Goal: Find contact information: Find contact information

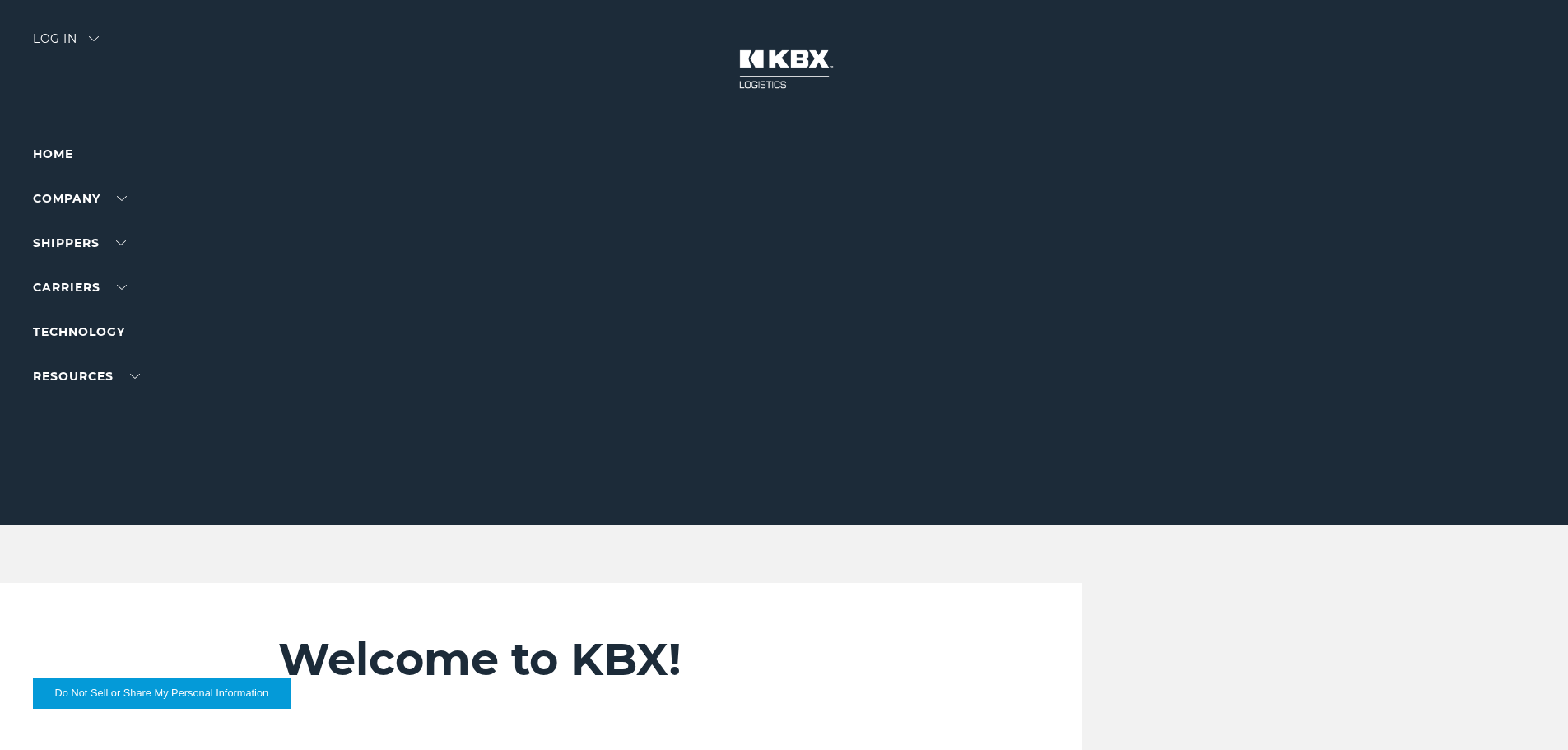
click at [97, 36] on img at bounding box center [93, 39] width 10 height 5
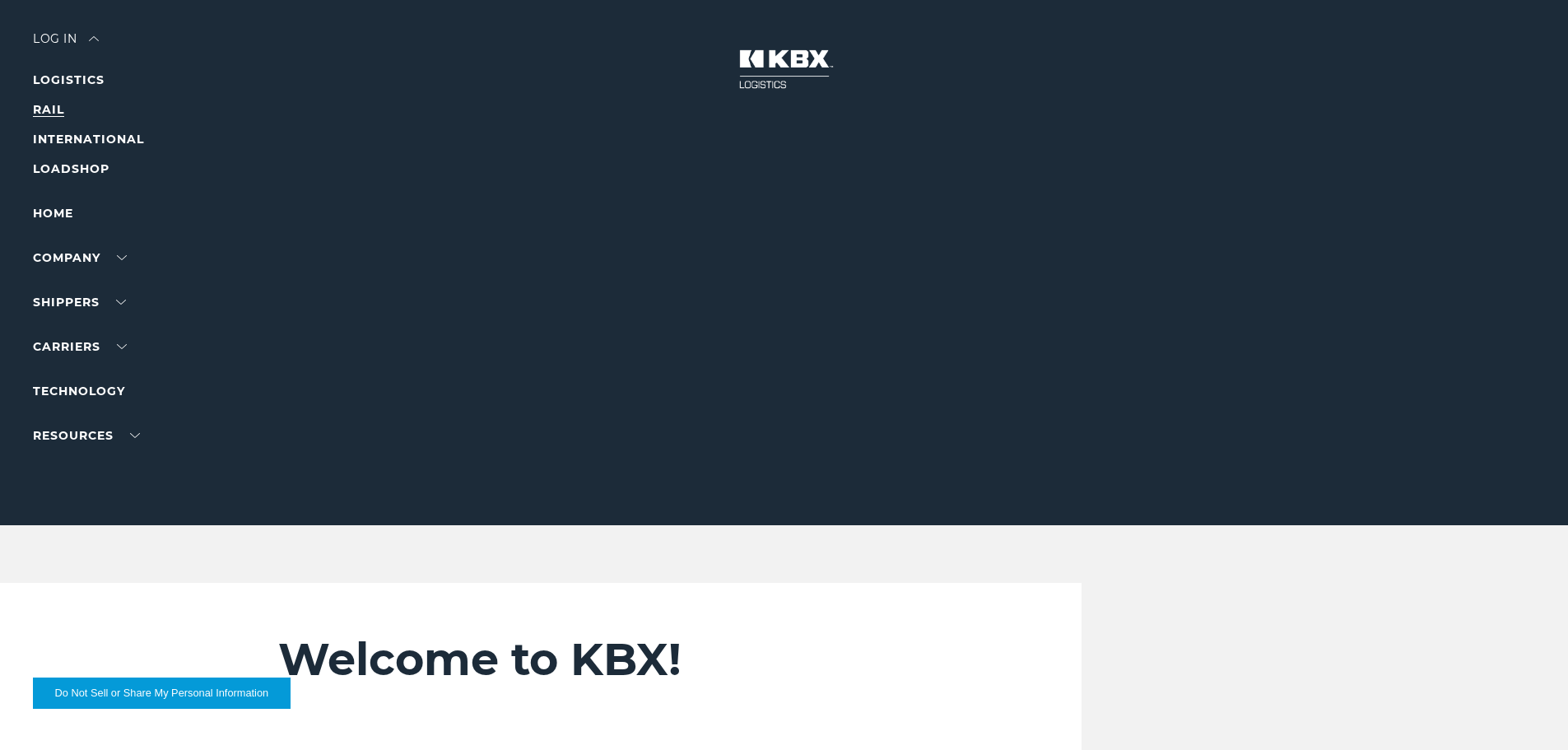
click at [55, 107] on link "RAIL" at bounding box center [48, 109] width 32 height 15
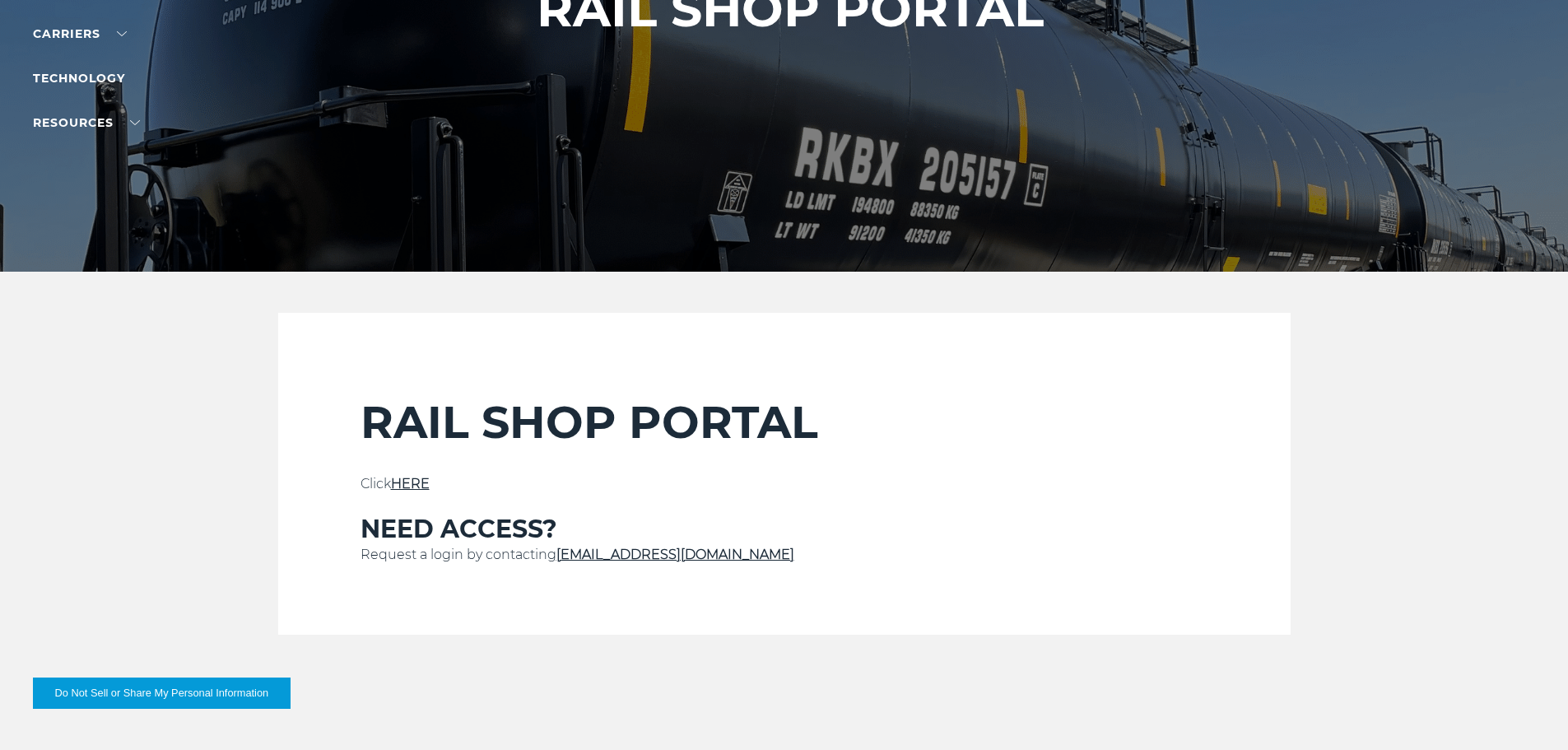
scroll to position [246, 0]
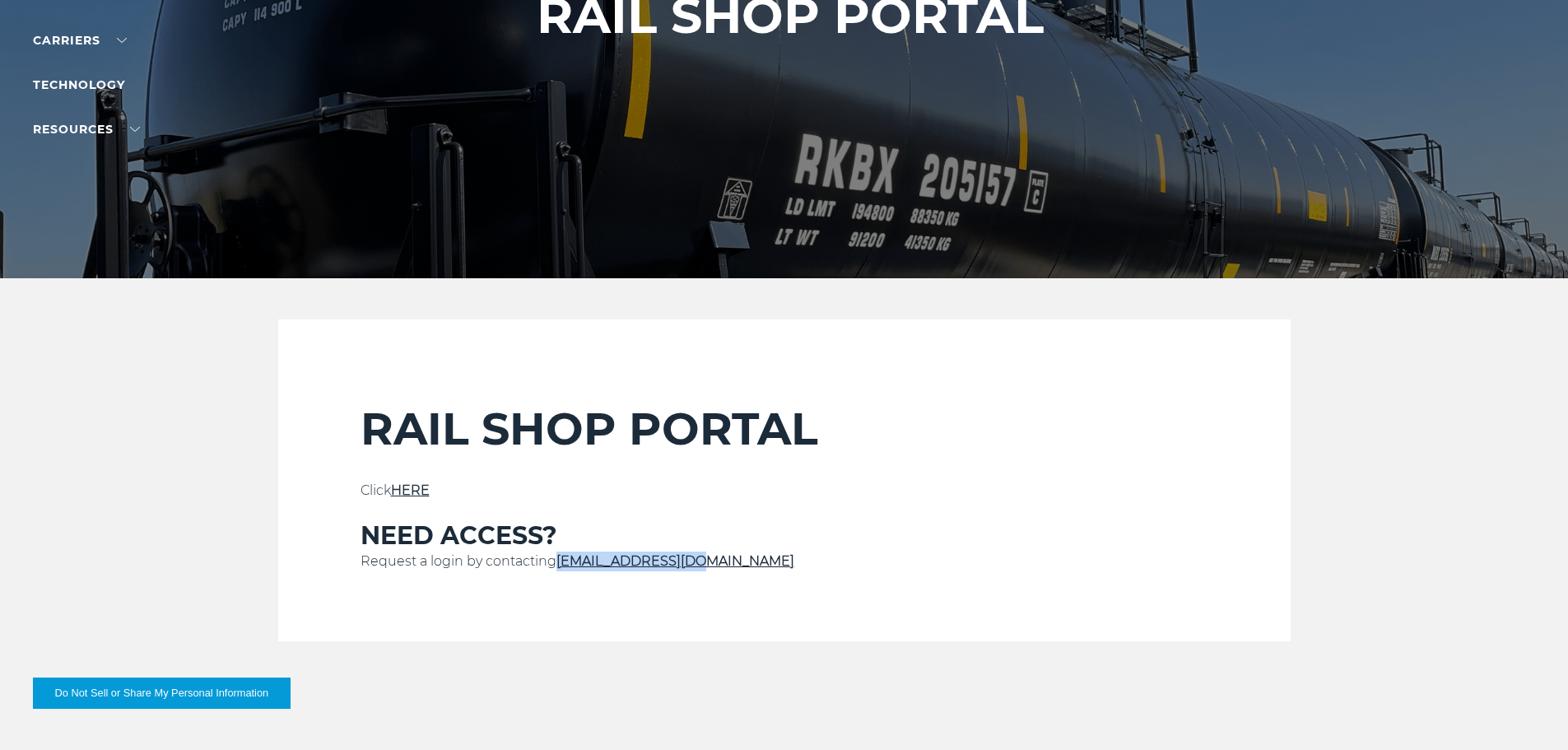
drag, startPoint x: 697, startPoint y: 556, endPoint x: 559, endPoint y: 562, distance: 138.1
click at [559, 562] on p "Request a login by contacting [EMAIL_ADDRESS][DOMAIN_NAME]" at bounding box center [784, 561] width 848 height 19
copy link "[EMAIL_ADDRESS][DOMAIN_NAME]"
